Goal: Task Accomplishment & Management: Manage account settings

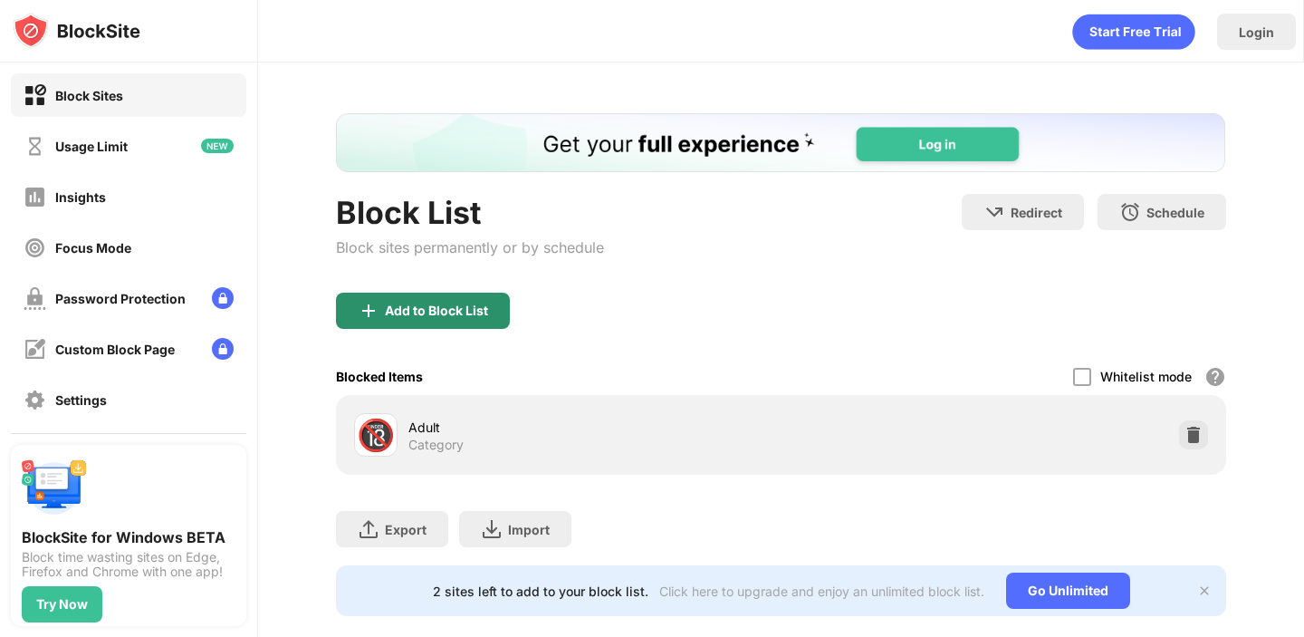
click at [450, 317] on div "Add to Block List" at bounding box center [436, 310] width 103 height 14
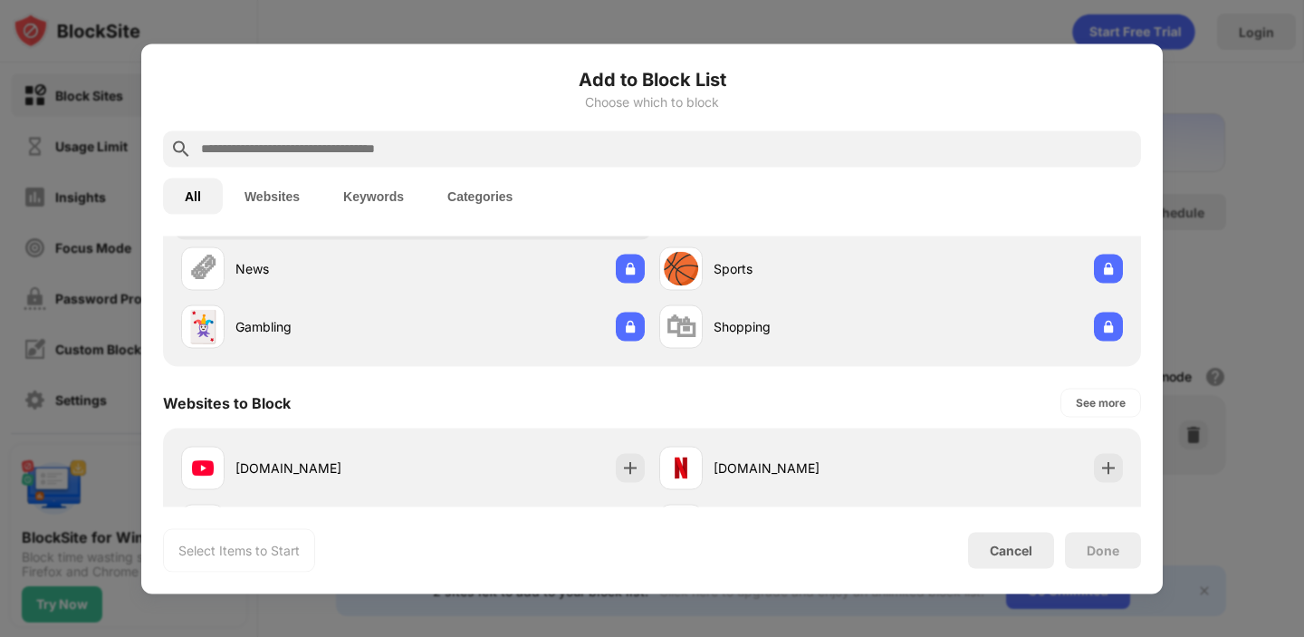
scroll to position [171, 0]
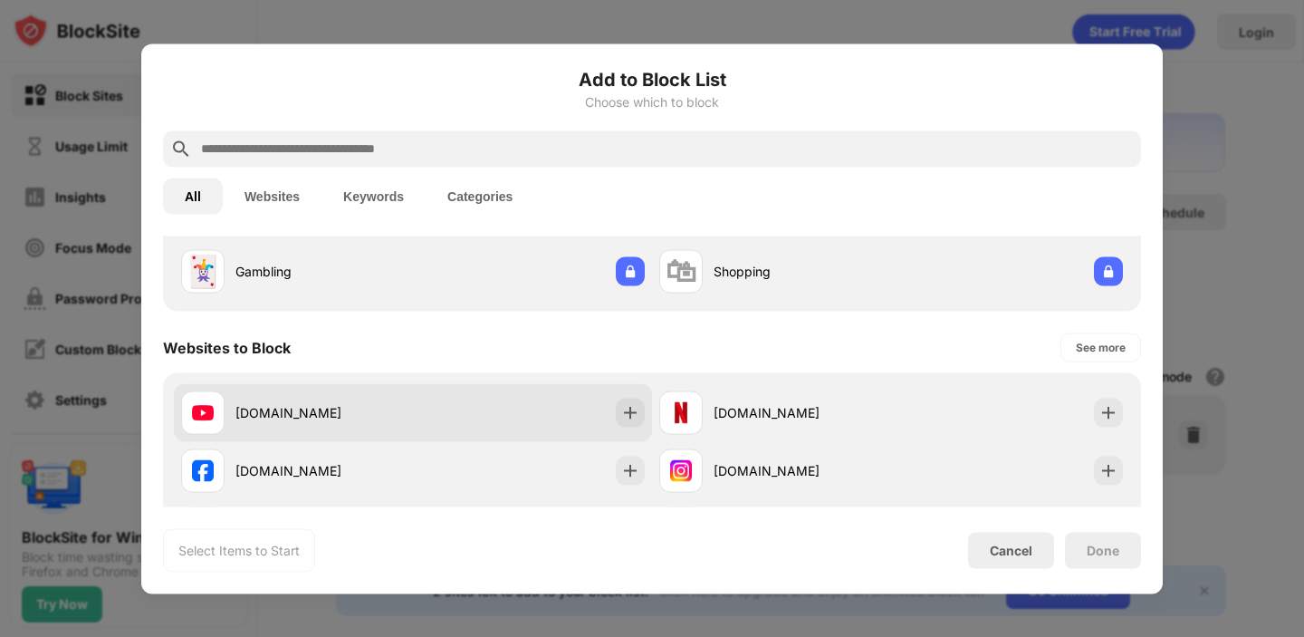
click at [387, 418] on div "[DOMAIN_NAME]" at bounding box center [323, 412] width 177 height 19
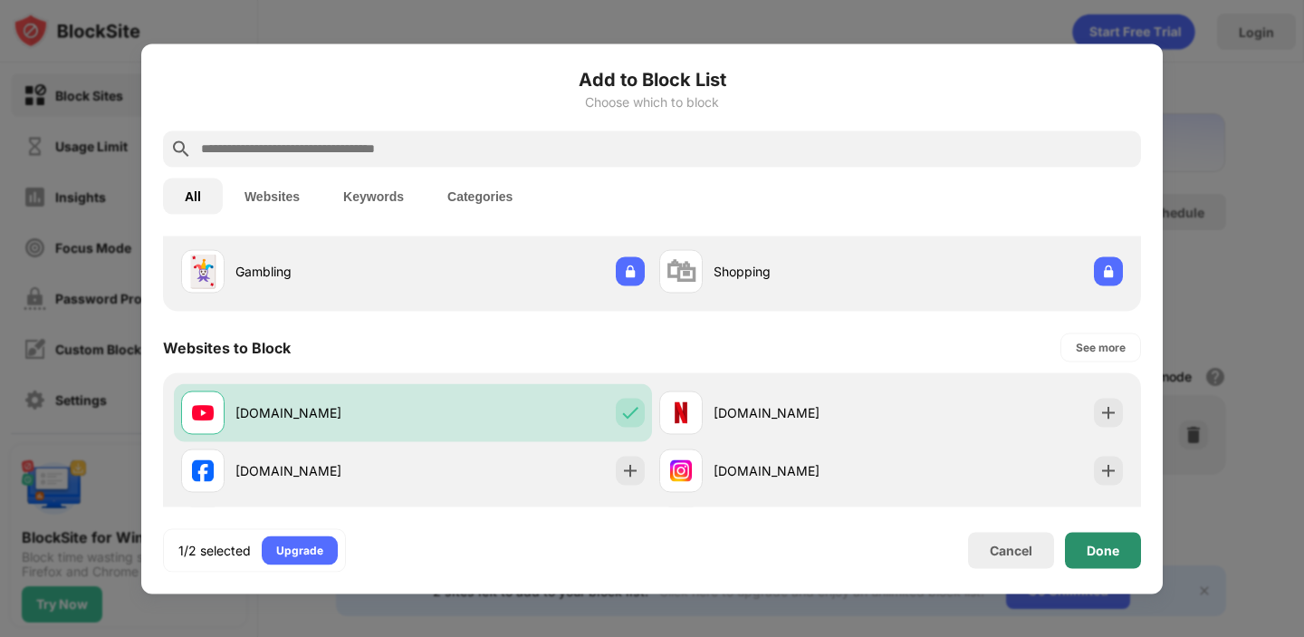
click at [1087, 534] on div "Done" at bounding box center [1103, 550] width 76 height 36
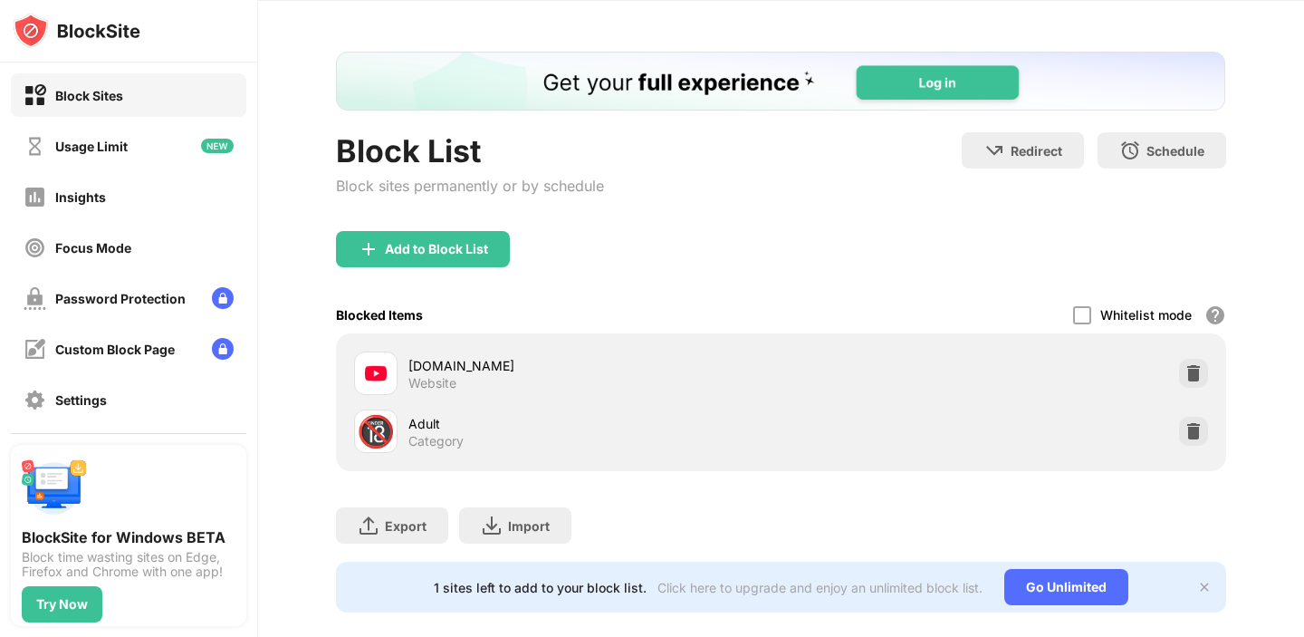
scroll to position [87, 0]
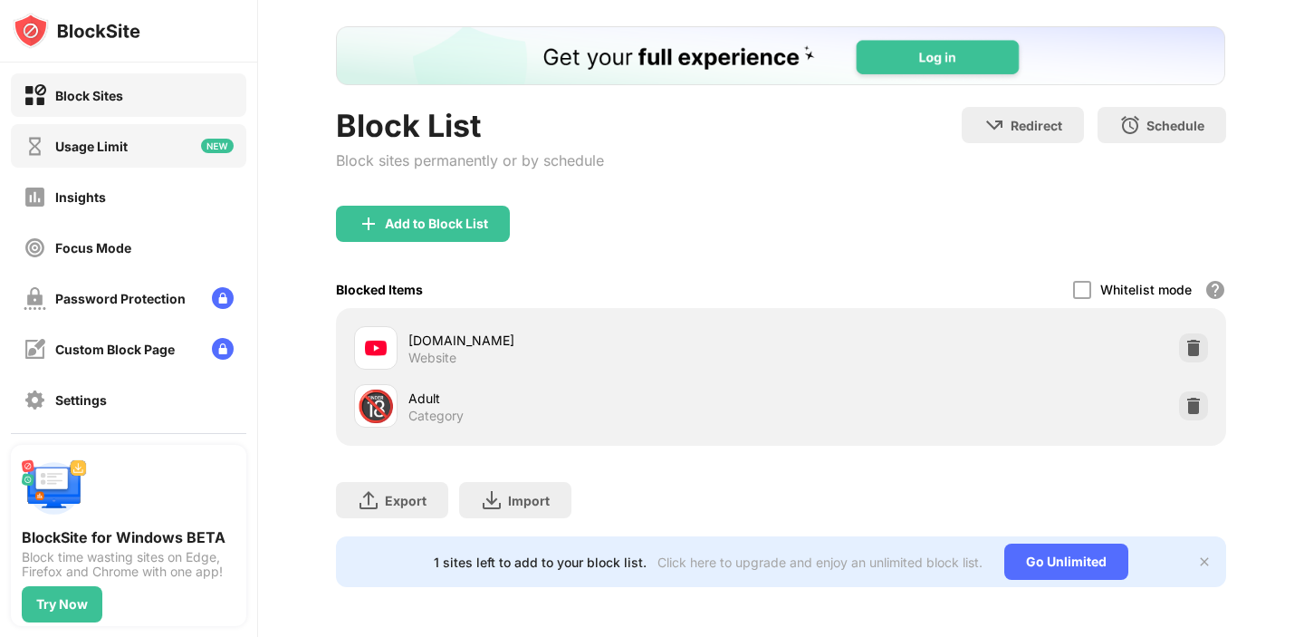
click at [73, 150] on div "Usage Limit" at bounding box center [91, 146] width 72 height 15
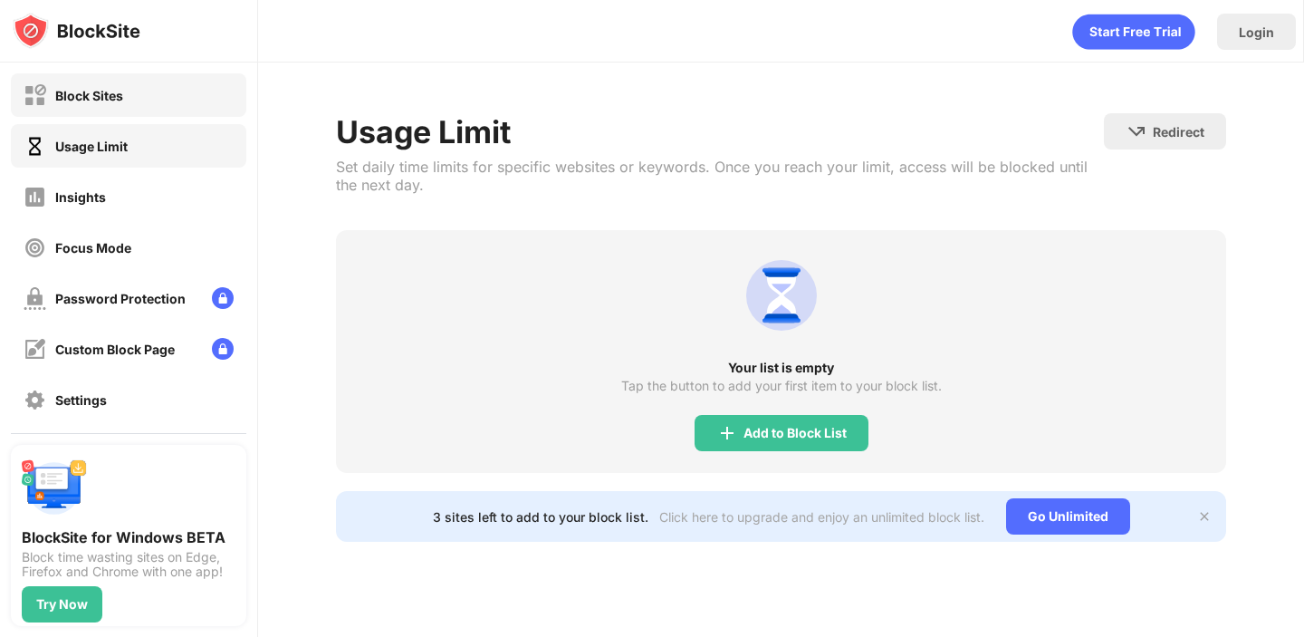
click at [168, 115] on div "Block Sites" at bounding box center [128, 94] width 235 height 43
